Goal: Navigation & Orientation: Find specific page/section

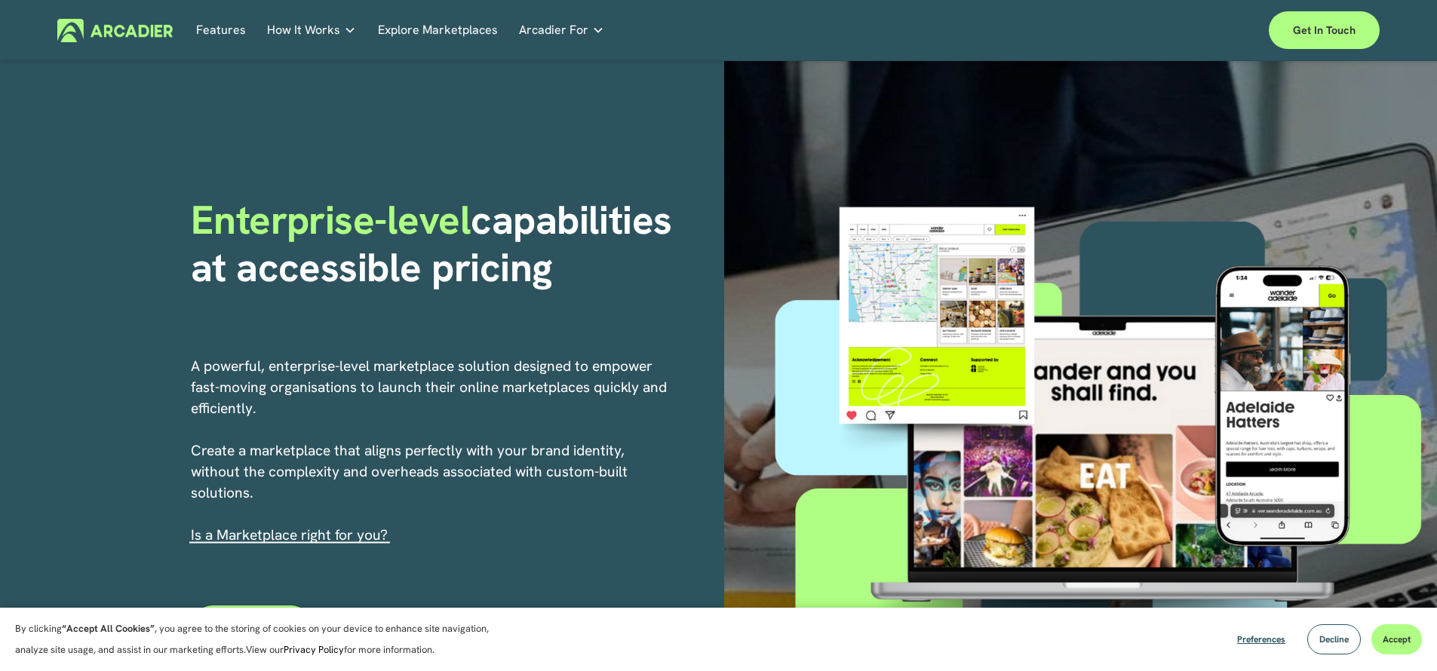
click at [194, 31] on div "Features How It Works Why Arcadier Partners How It Works" at bounding box center [651, 30] width 1188 height 23
click at [228, 35] on link "Features" at bounding box center [221, 30] width 50 height 23
click at [428, 37] on link "Explore Marketplaces" at bounding box center [438, 30] width 120 height 23
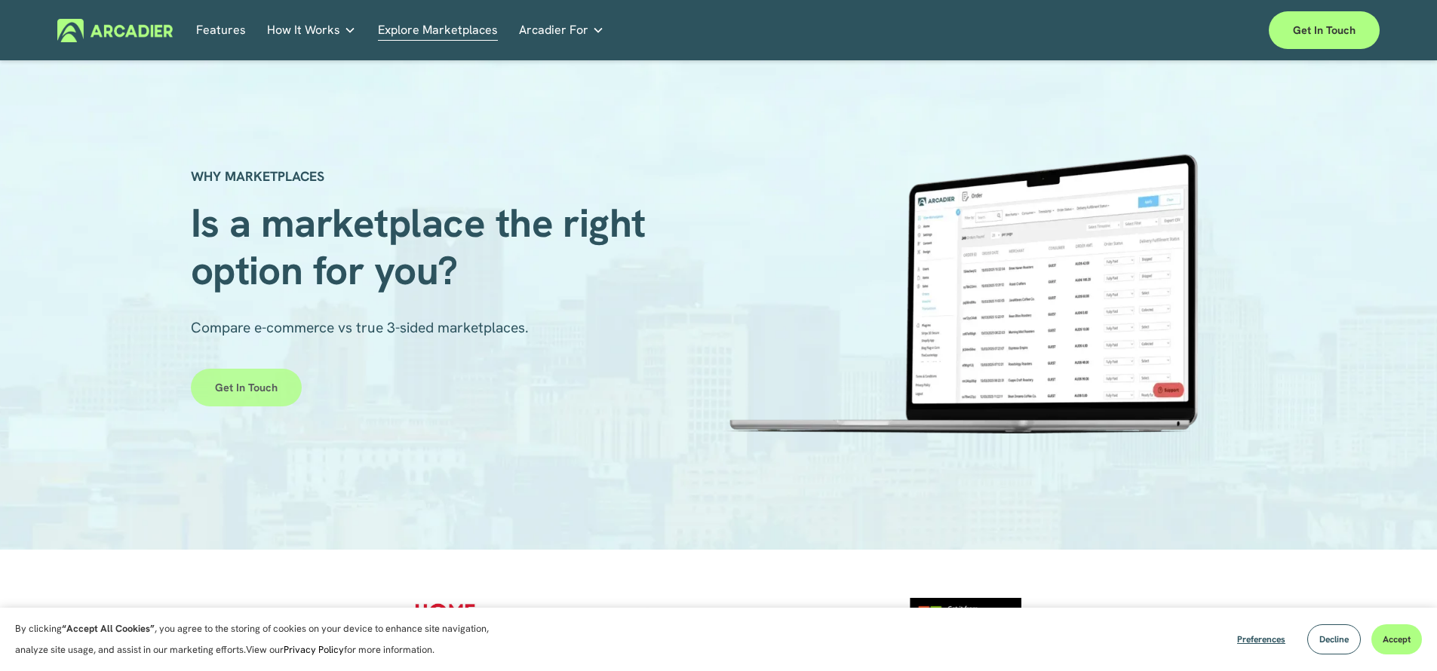
click at [253, 389] on link "Get in touch" at bounding box center [246, 388] width 111 height 38
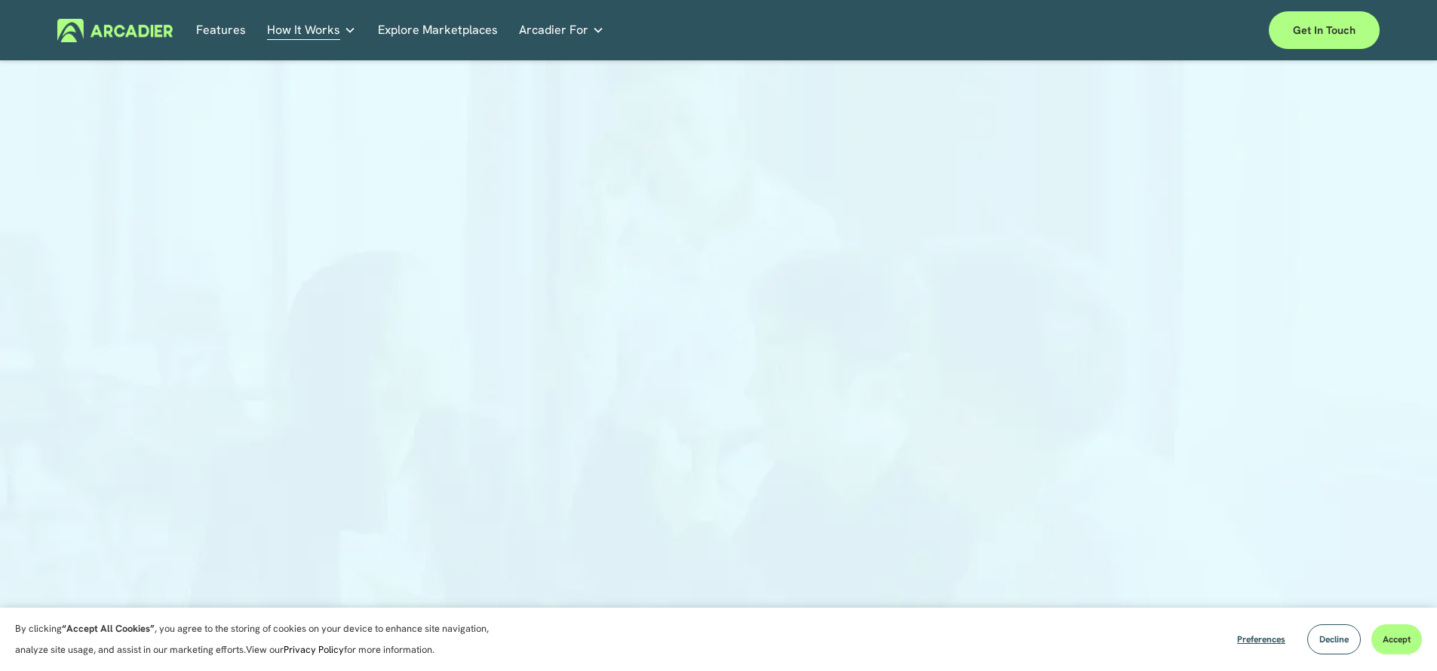
click at [233, 39] on link "Features" at bounding box center [221, 30] width 50 height 23
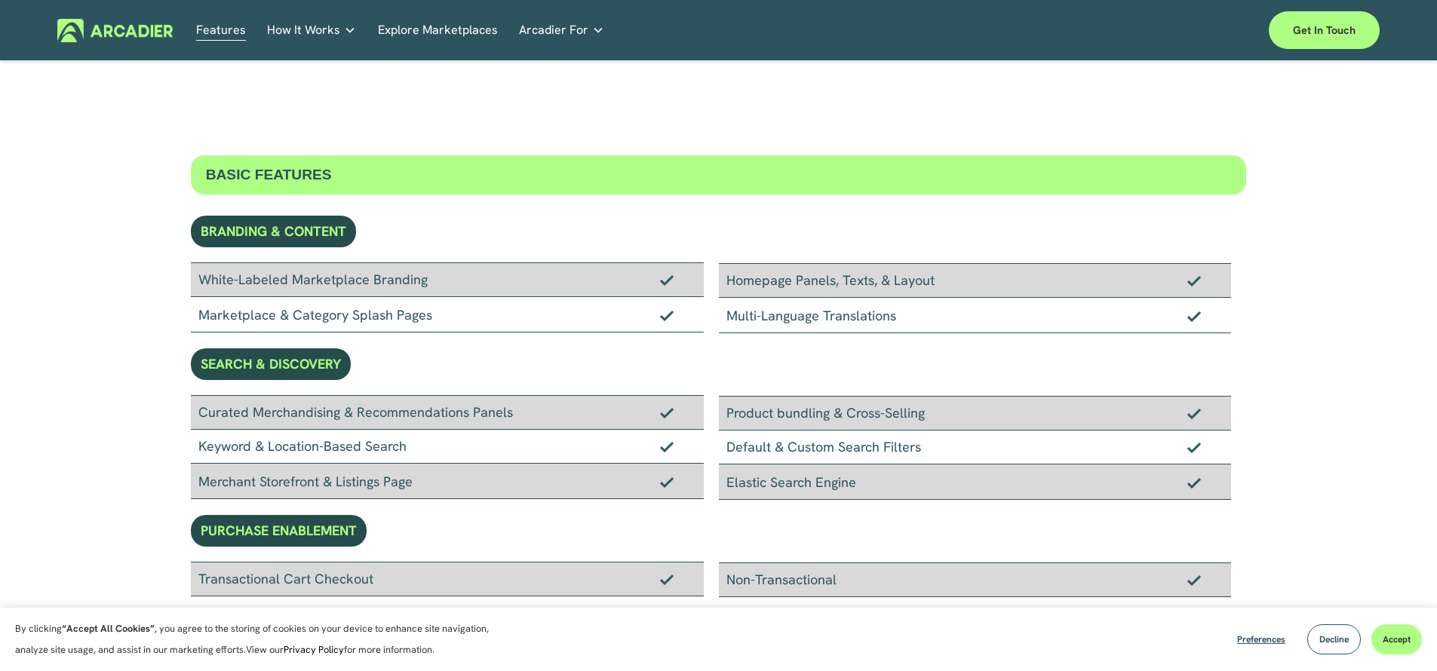
click at [107, 27] on img at bounding box center [114, 30] width 115 height 23
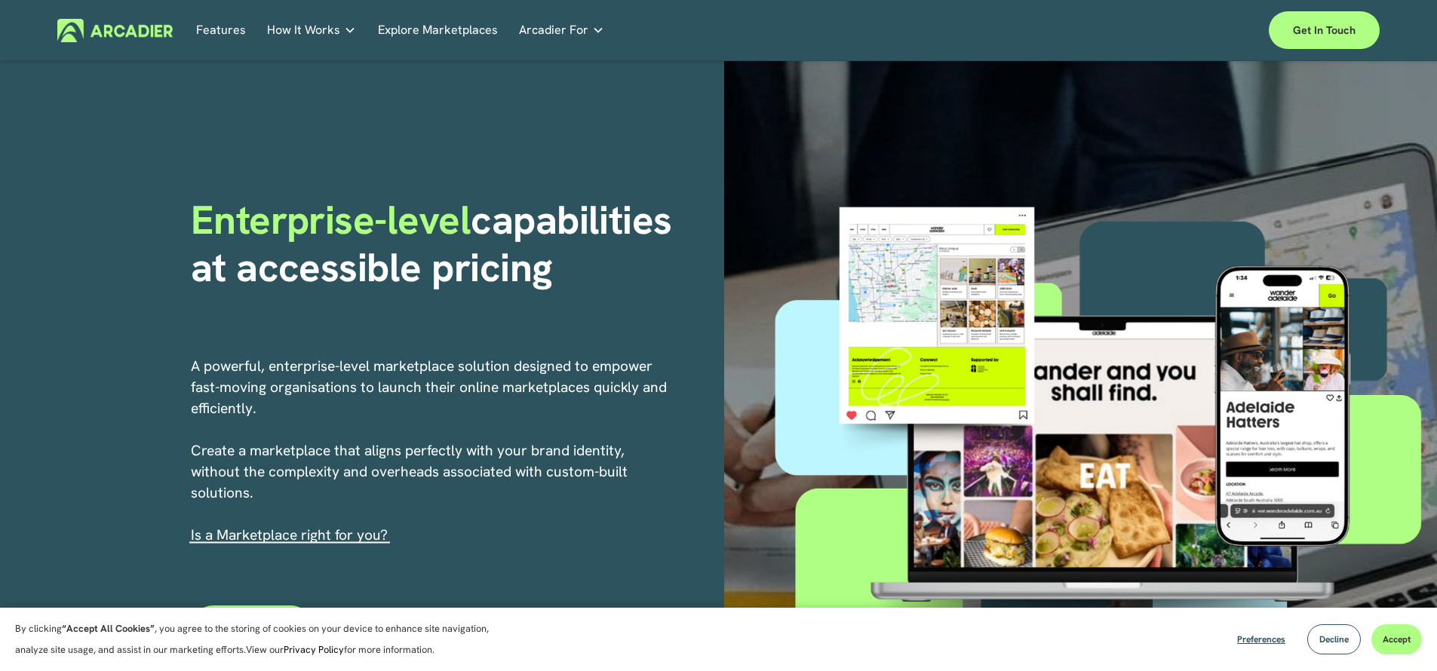
click at [1050, 327] on div at bounding box center [1102, 446] width 669 height 557
click at [456, 33] on link "Explore Marketplaces" at bounding box center [438, 30] width 120 height 23
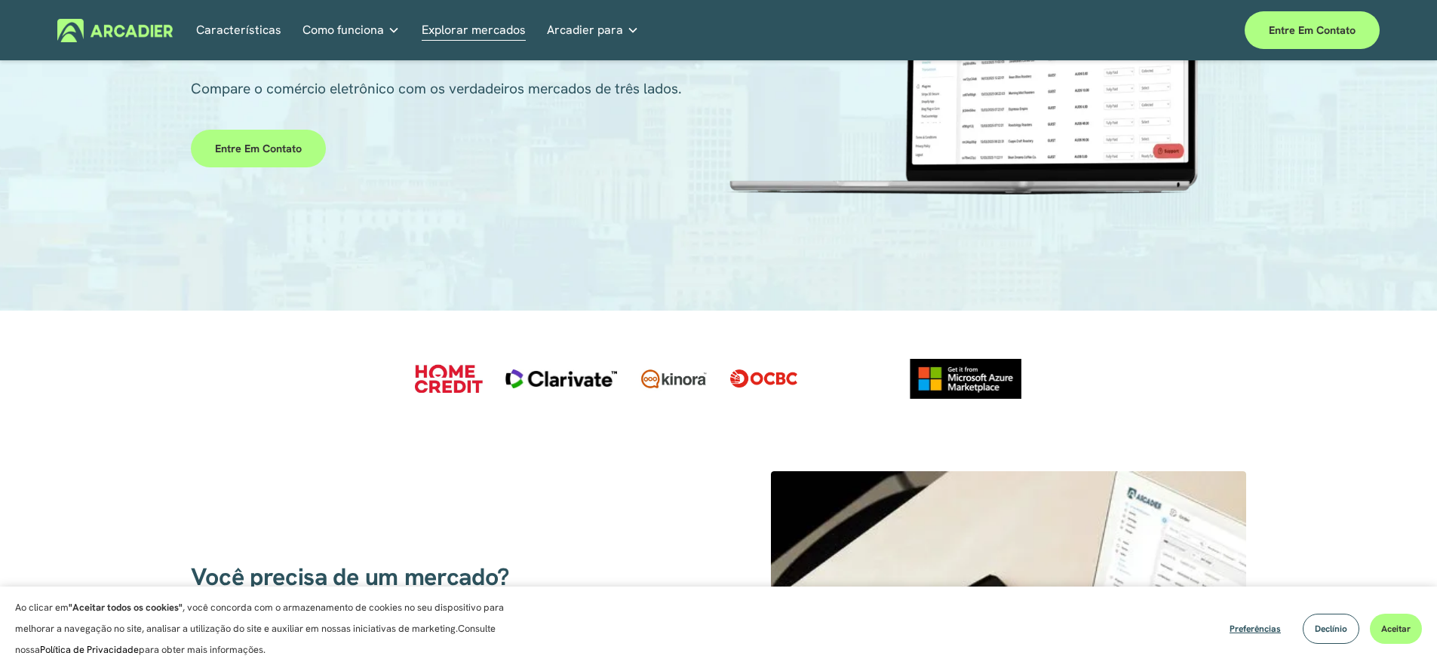
scroll to position [235, 0]
